Goal: Transaction & Acquisition: Subscribe to service/newsletter

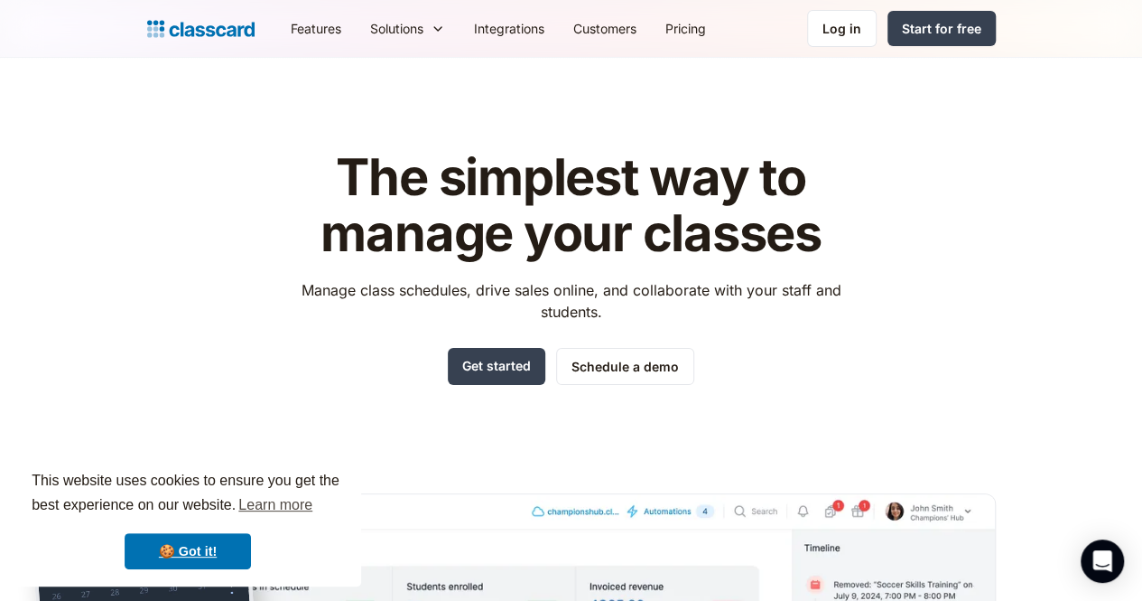
click at [1142, 40] on html "This website uses cookies to ensure you get the best experience on our website.…" at bounding box center [571, 300] width 1142 height 601
click at [503, 368] on link "Get started" at bounding box center [497, 366] width 98 height 37
click at [686, 362] on link "Schedule a demo" at bounding box center [625, 366] width 138 height 37
